Goal: Task Accomplishment & Management: Complete application form

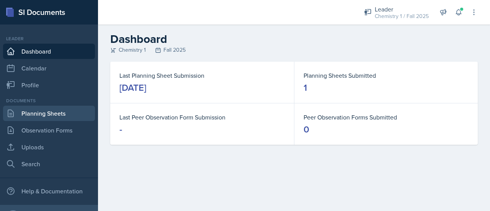
click at [49, 116] on link "Planning Sheets" at bounding box center [49, 113] width 92 height 15
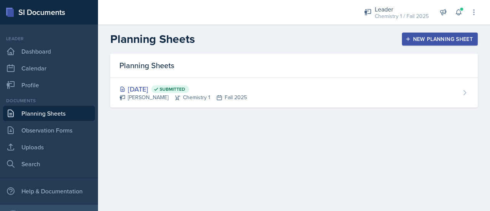
click at [422, 38] on div "New Planning Sheet" at bounding box center [440, 39] width 66 height 6
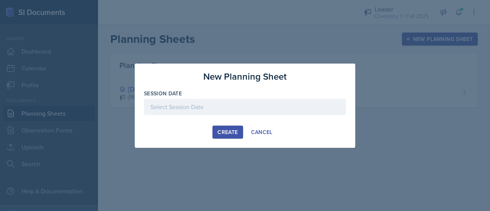
click at [225, 108] on div at bounding box center [245, 107] width 202 height 16
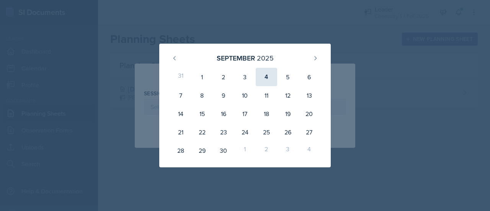
click at [275, 75] on div "4" at bounding box center [266, 77] width 21 height 18
type input "[DATE]"
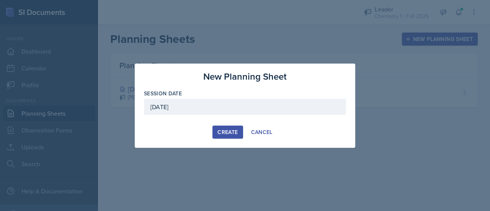
click at [234, 131] on div "Create" at bounding box center [228, 132] width 20 height 6
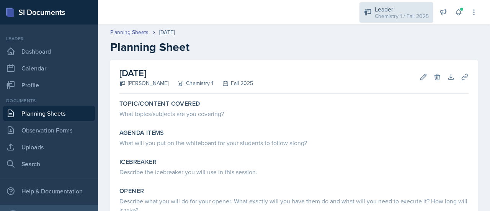
click at [394, 15] on div "Chemistry 1 / Fall 2025" at bounding box center [402, 16] width 54 height 8
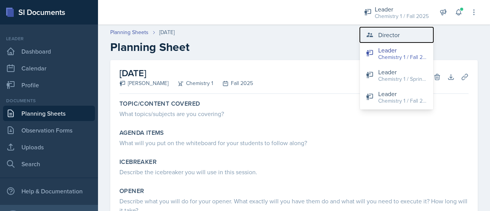
click at [391, 36] on div "Director" at bounding box center [389, 34] width 21 height 9
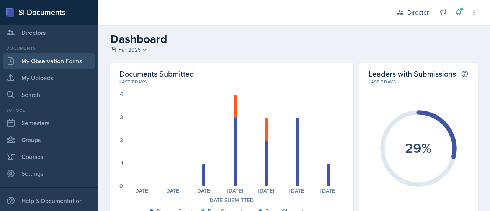
scroll to position [148, 0]
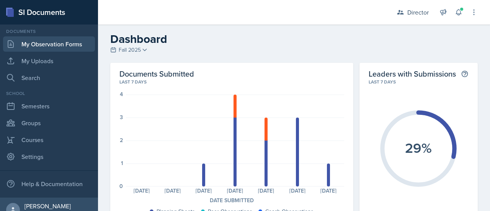
click at [67, 43] on link "My Observation Forms" at bounding box center [49, 43] width 92 height 15
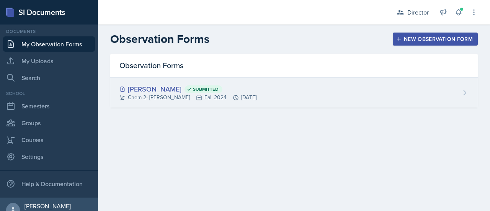
click at [468, 91] on icon at bounding box center [465, 93] width 8 height 8
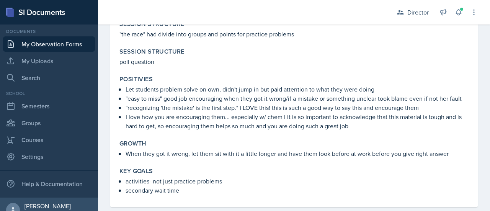
scroll to position [649, 0]
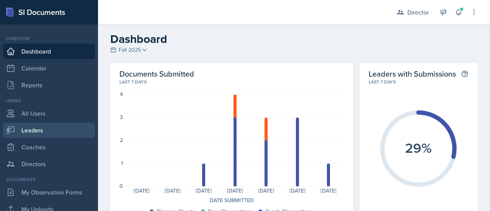
click at [55, 128] on link "Leaders" at bounding box center [49, 130] width 92 height 15
select select "c88fb8a2-0ae1-4674-9d8d-93ff3a907138"
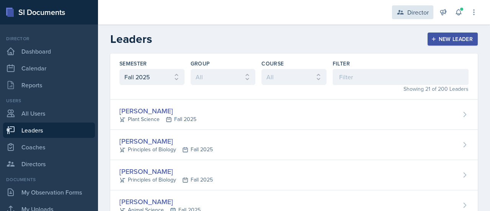
click at [418, 16] on div "Director" at bounding box center [418, 12] width 21 height 9
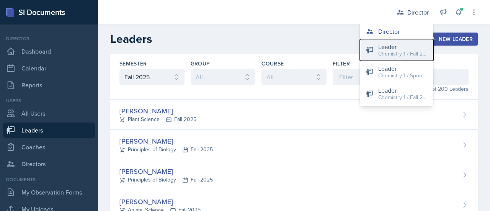
click at [406, 52] on div "Chemistry 1 / Fall 2025" at bounding box center [403, 54] width 49 height 8
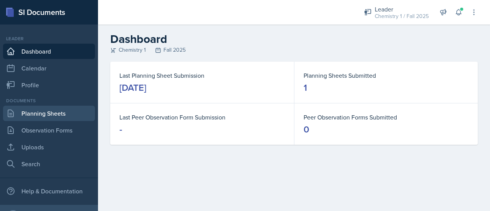
click at [46, 111] on link "Planning Sheets" at bounding box center [49, 113] width 92 height 15
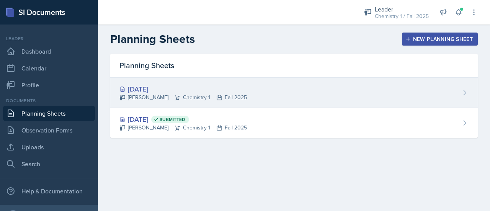
click at [147, 87] on div "[DATE]" at bounding box center [184, 89] width 128 height 10
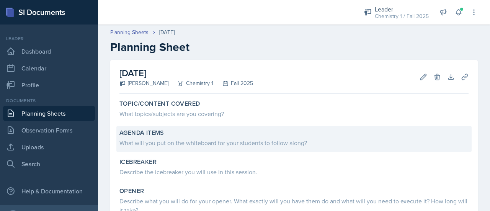
click at [186, 147] on div "What will you put on the whiteboard for your students to follow along?" at bounding box center [294, 142] width 349 height 9
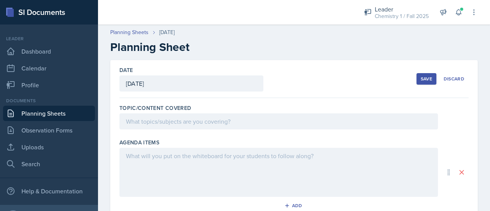
click at [182, 165] on div at bounding box center [279, 172] width 319 height 49
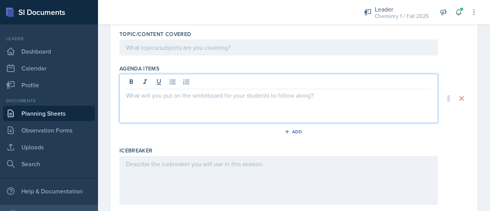
scroll to position [86, 0]
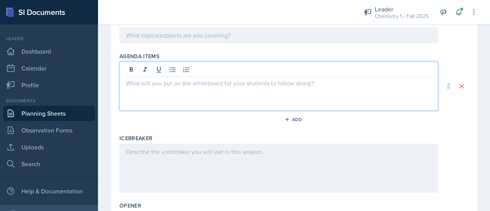
paste div
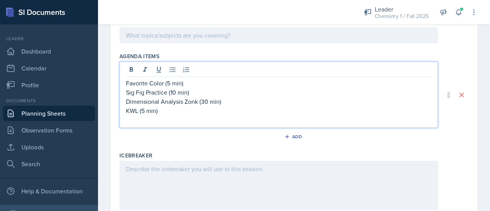
click at [167, 92] on p "Sig Fig Practice (10 min)" at bounding box center [279, 92] width 306 height 9
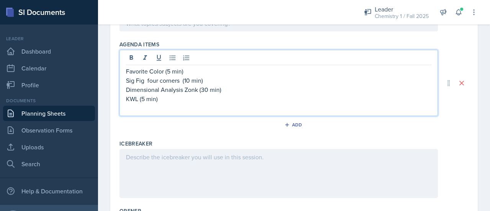
scroll to position [0, 0]
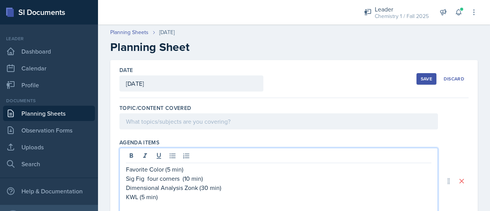
click at [421, 80] on div "Save" at bounding box center [426, 79] width 11 height 6
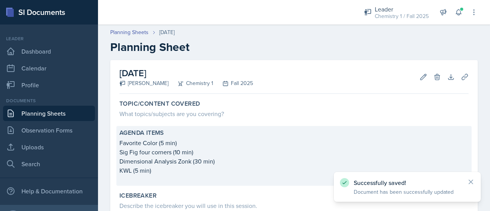
scroll to position [159, 0]
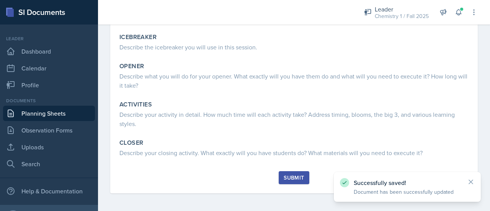
click at [290, 178] on div "Submit" at bounding box center [294, 178] width 20 height 6
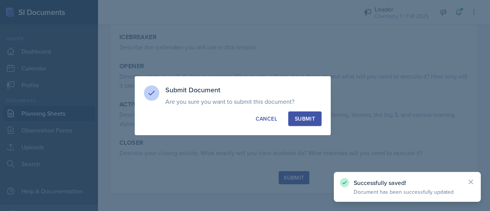
click at [307, 118] on div "Submit" at bounding box center [305, 119] width 20 height 8
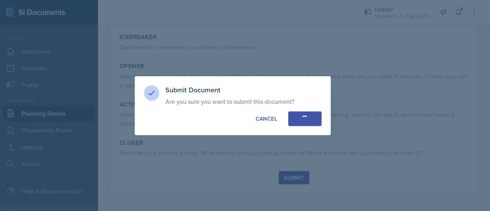
scroll to position [65, 0]
